Goal: Transaction & Acquisition: Purchase product/service

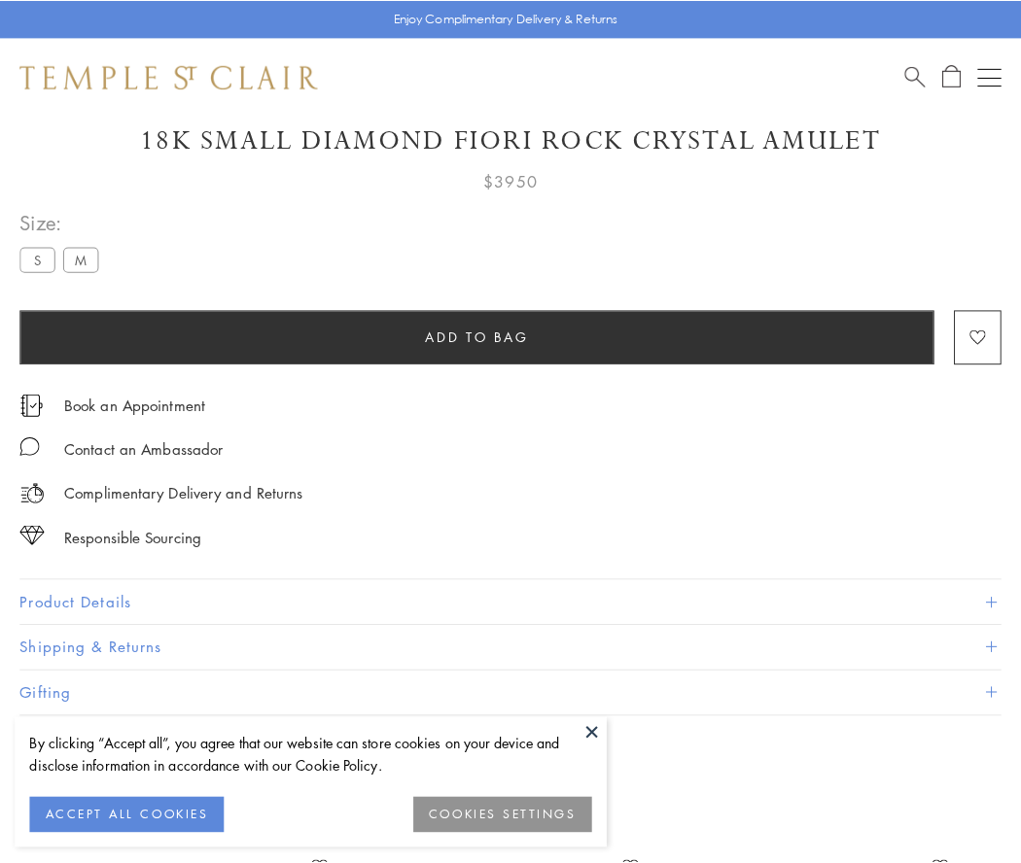
scroll to position [70, 0]
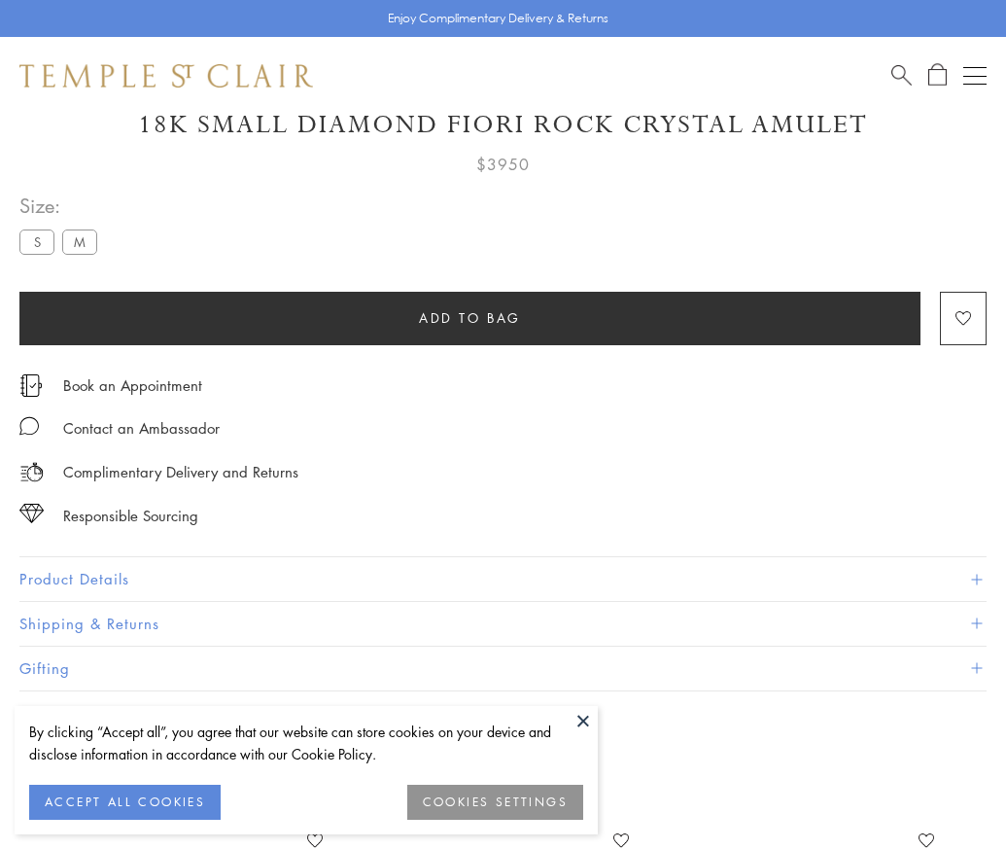
click at [470, 317] on span "Add to bag" at bounding box center [470, 317] width 102 height 21
